Goal: Task Accomplishment & Management: Complete application form

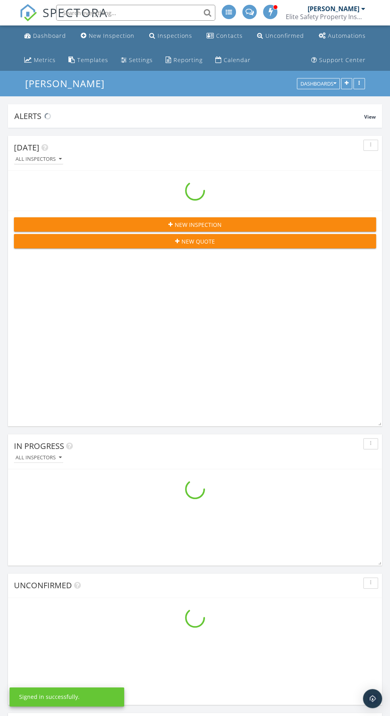
scroll to position [3172, 390]
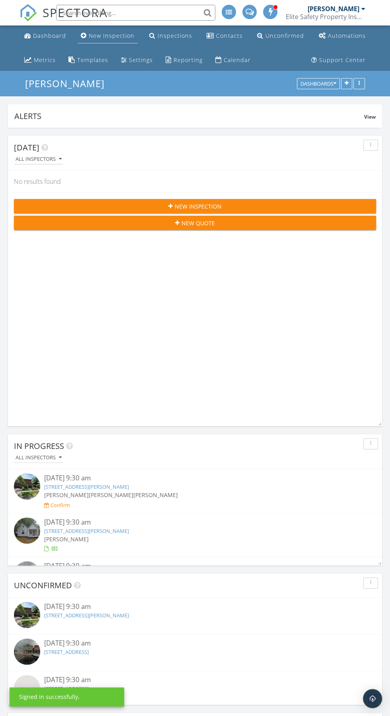
click at [108, 39] on div "New Inspection" at bounding box center [112, 36] width 46 height 8
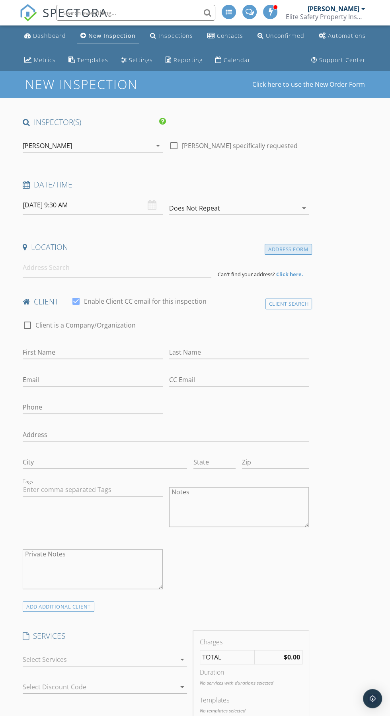
click at [300, 250] on div "Address Form" at bounding box center [288, 249] width 47 height 11
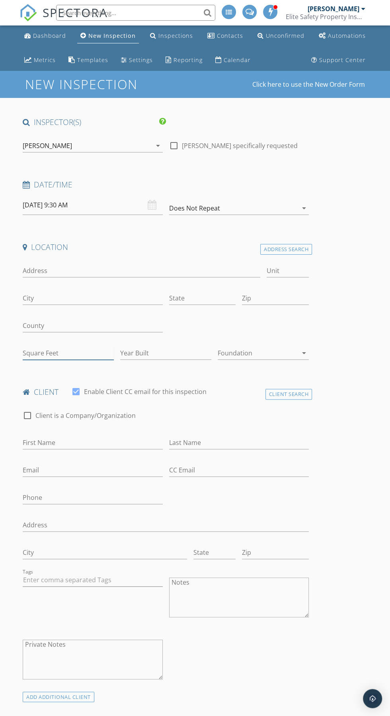
click at [76, 350] on input "Square Feet" at bounding box center [68, 353] width 91 height 13
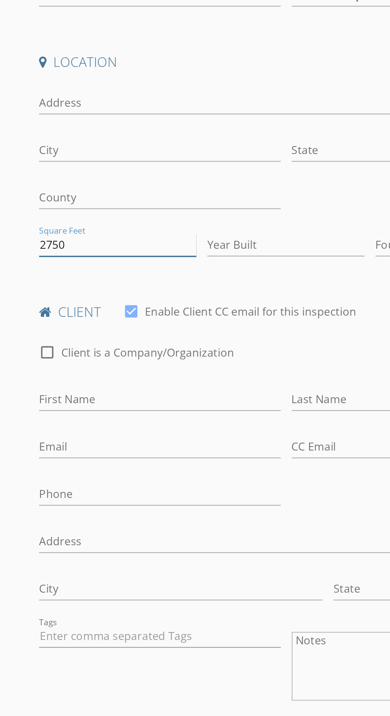
type input "2750"
click at [163, 349] on input "Year Built" at bounding box center [165, 353] width 91 height 13
type input "2024"
click at [208, 365] on div at bounding box center [165, 365] width 91 height 5
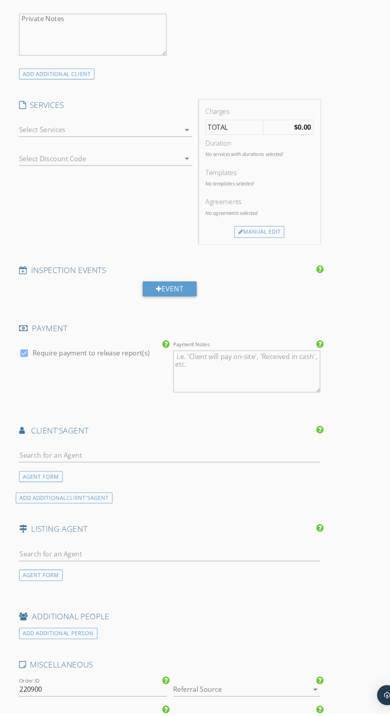
scroll to position [597, 0]
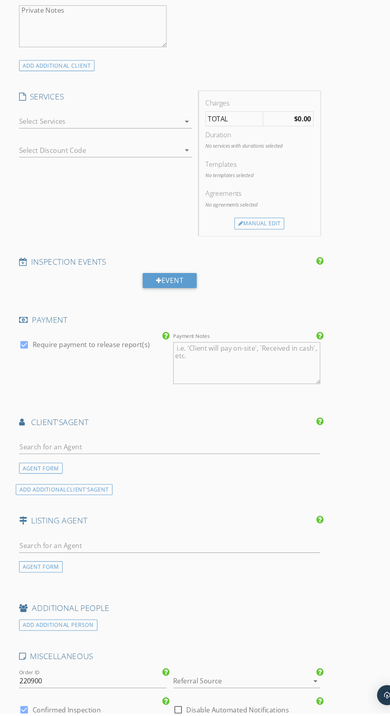
click at [149, 150] on div at bounding box center [99, 153] width 153 height 13
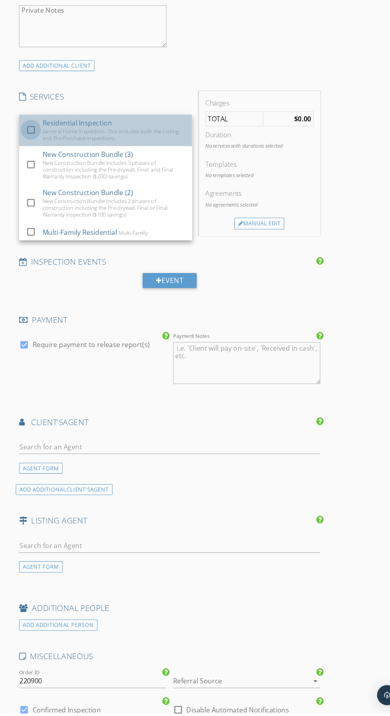
click at [33, 158] on div at bounding box center [34, 161] width 14 height 14
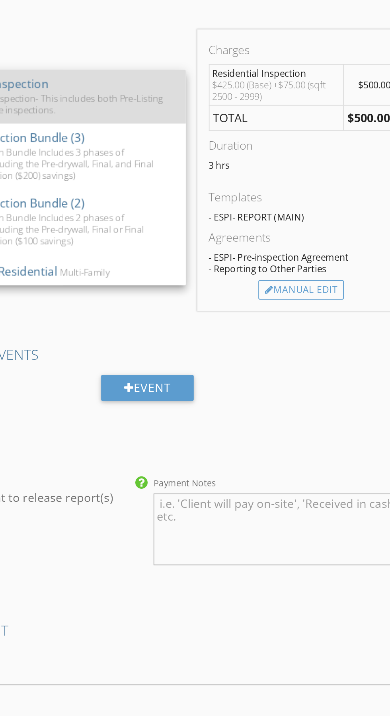
scroll to position [558, 0]
